Goal: Information Seeking & Learning: Find specific fact

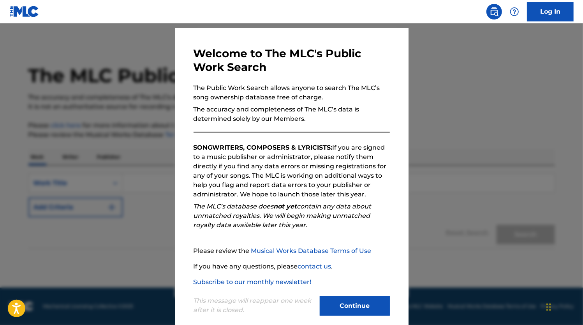
scroll to position [31, 0]
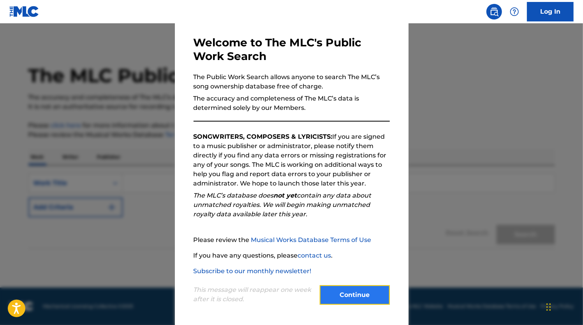
click at [350, 294] on button "Continue" at bounding box center [355, 294] width 70 height 19
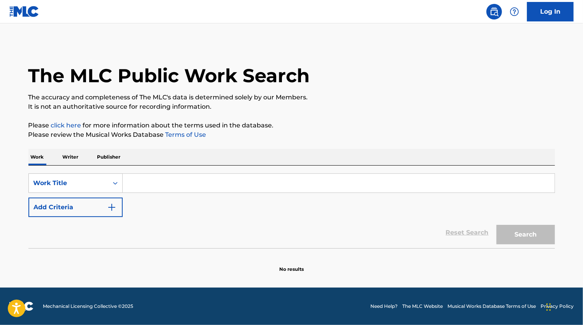
click at [140, 180] on input "Search Form" at bounding box center [339, 183] width 432 height 19
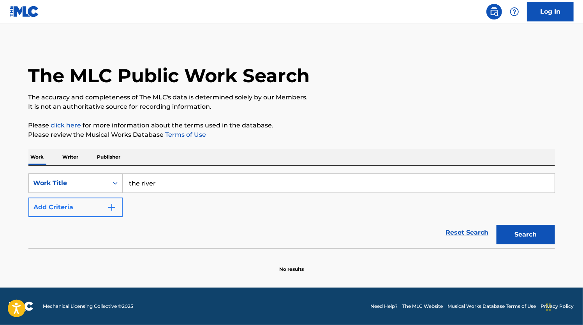
type input "the river"
click at [114, 213] on button "Add Criteria" at bounding box center [75, 207] width 94 height 19
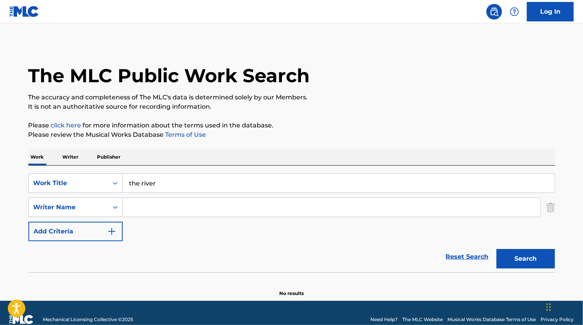
click at [139, 212] on input "Search Form" at bounding box center [332, 207] width 418 height 19
type input "brooks"
click at [497, 249] on button "Search" at bounding box center [526, 258] width 58 height 19
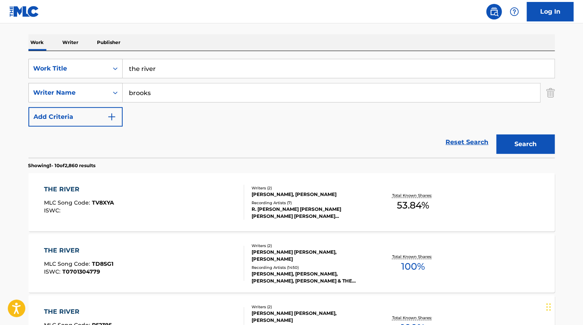
scroll to position [117, 0]
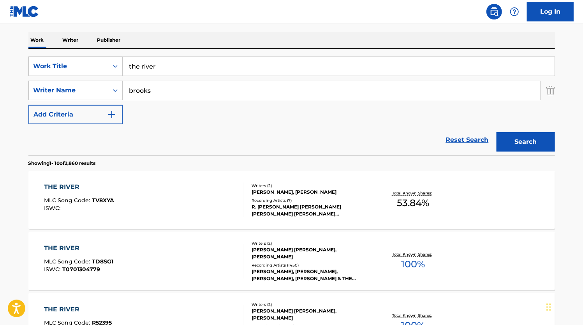
click at [403, 258] on span "100 %" at bounding box center [413, 264] width 24 height 14
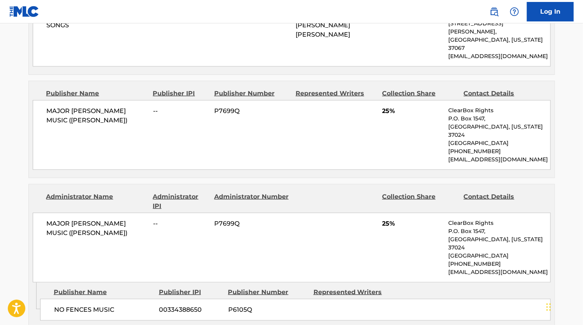
scroll to position [468, 0]
